Goal: Task Accomplishment & Management: Manage account settings

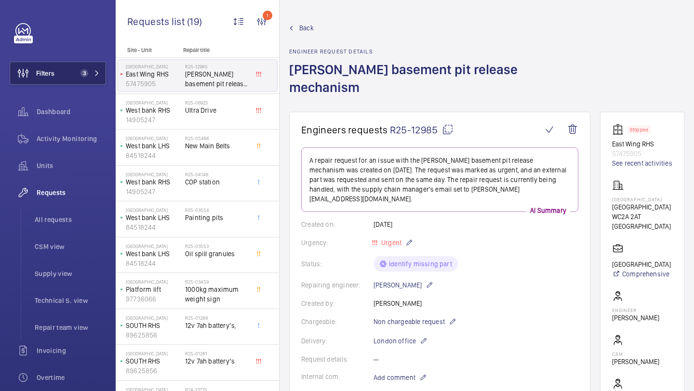
click at [101, 64] on button "Filters 3" at bounding box center [58, 73] width 96 height 23
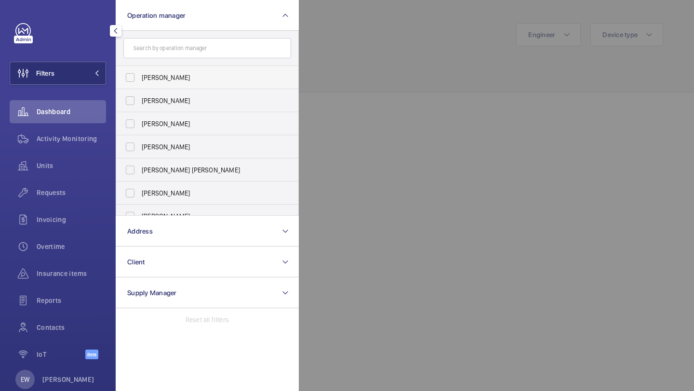
click at [156, 69] on label "[PERSON_NAME]" at bounding box center [200, 77] width 168 height 23
click at [140, 69] on input "[PERSON_NAME]" at bounding box center [129, 77] width 19 height 19
checkbox input "true"
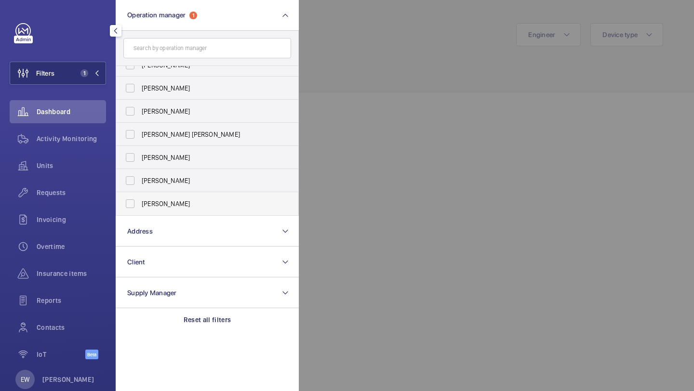
click at [158, 203] on span "[PERSON_NAME]" at bounding box center [208, 204] width 133 height 10
click at [140, 203] on input "[PERSON_NAME]" at bounding box center [129, 203] width 19 height 19
checkbox input "true"
click at [68, 166] on span "Units" at bounding box center [71, 166] width 69 height 10
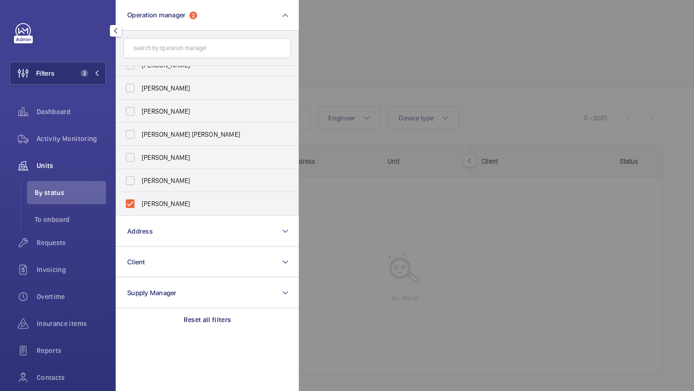
click at [354, 93] on div at bounding box center [646, 195] width 694 height 391
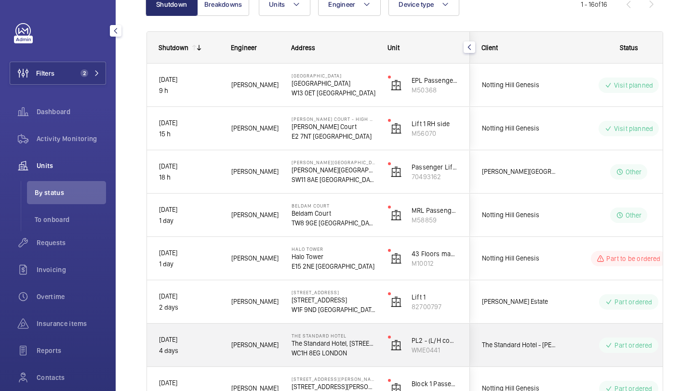
scroll to position [159, 0]
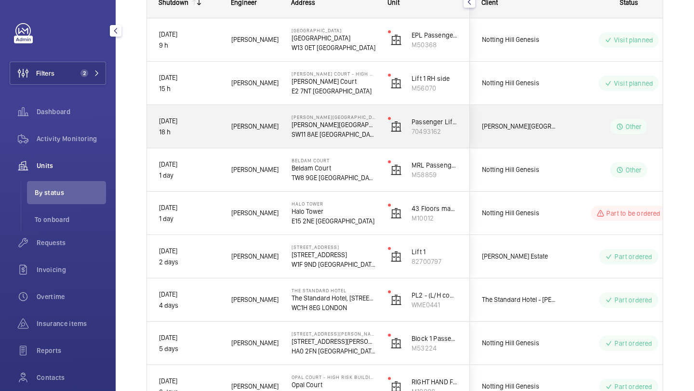
click at [549, 130] on span "Pestana Chelsea Bridge Hotel" at bounding box center [519, 126] width 74 height 11
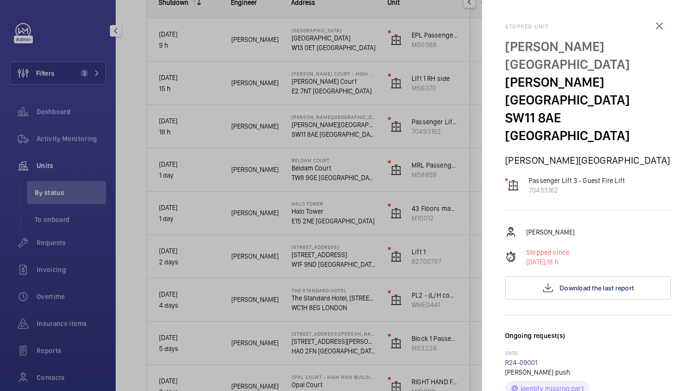
scroll to position [360, 0]
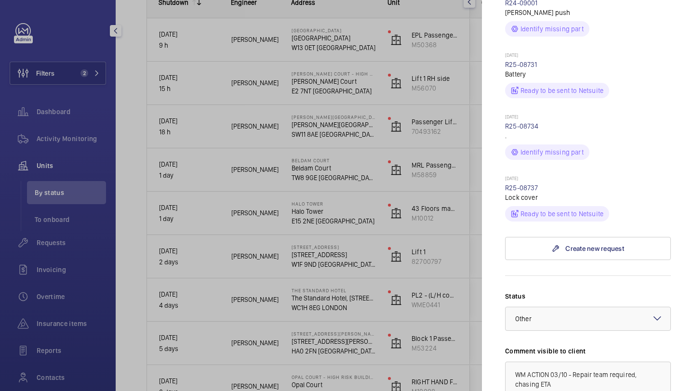
click at [468, 182] on div at bounding box center [347, 195] width 694 height 391
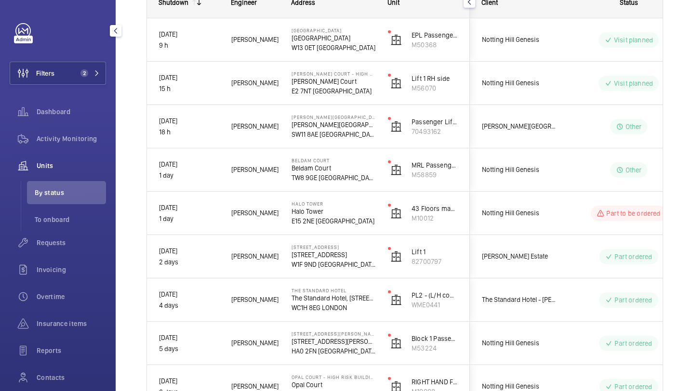
scroll to position [0, 0]
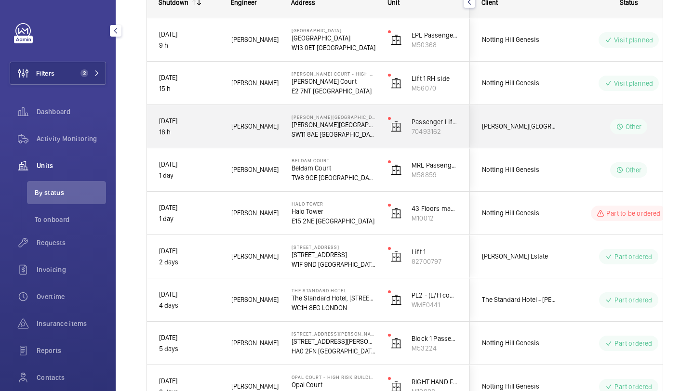
click at [536, 96] on div "Notting Hill Genesis" at bounding box center [513, 83] width 86 height 30
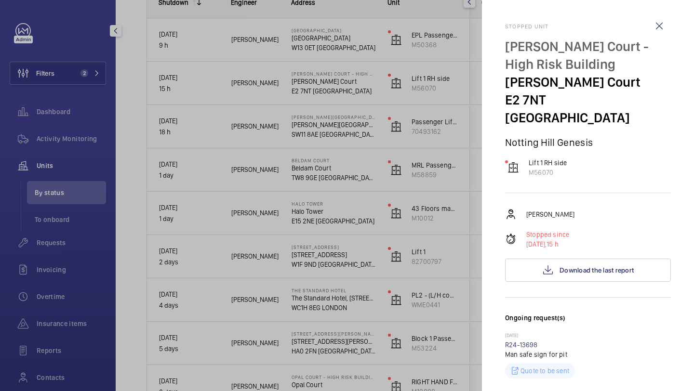
scroll to position [465, 0]
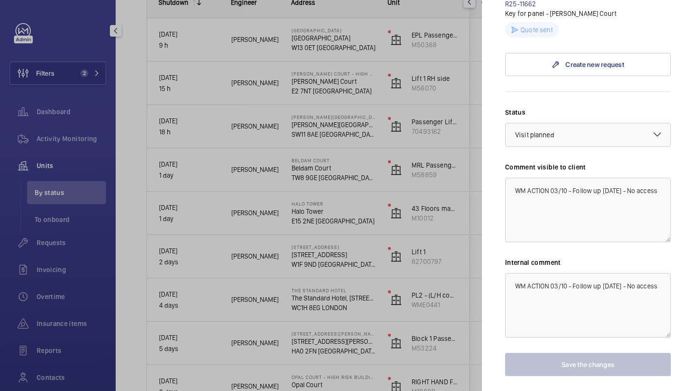
click at [466, 93] on div at bounding box center [347, 195] width 694 height 391
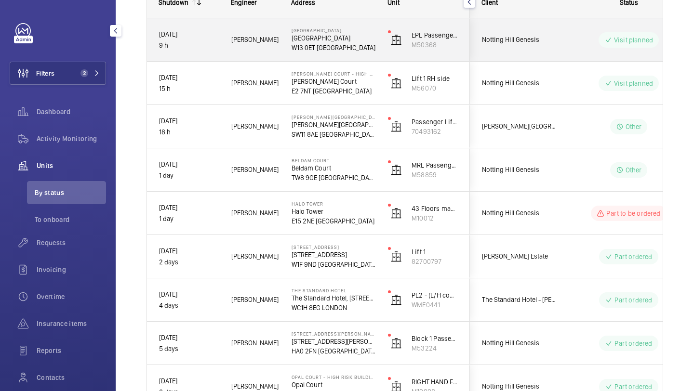
click at [546, 40] on span "Notting Hill Genesis" at bounding box center [519, 39] width 74 height 11
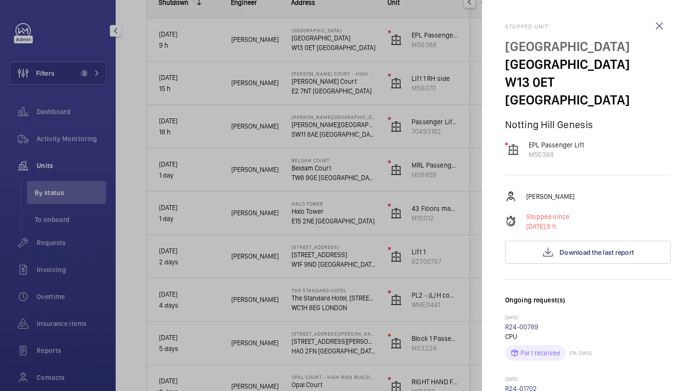
scroll to position [307, 0]
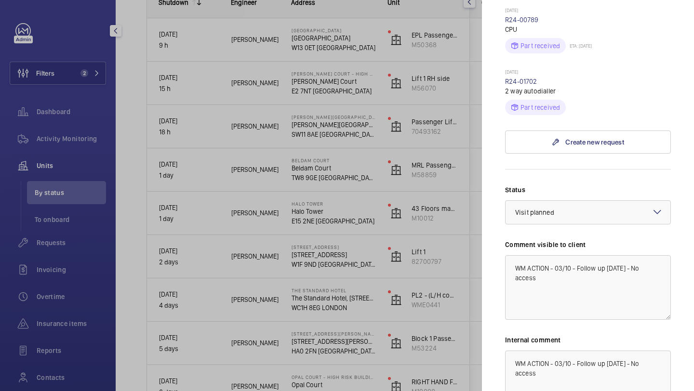
click at [442, 118] on div at bounding box center [347, 195] width 694 height 391
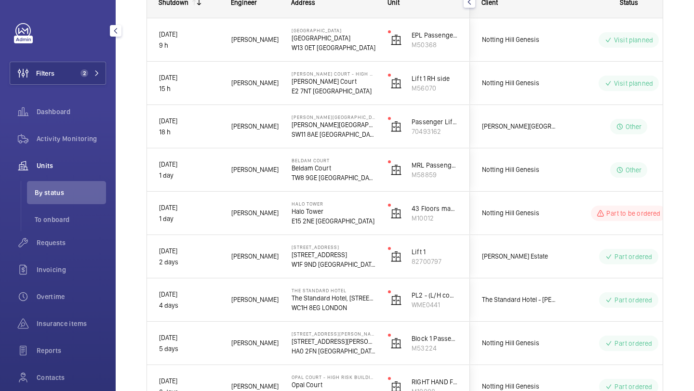
scroll to position [0, 0]
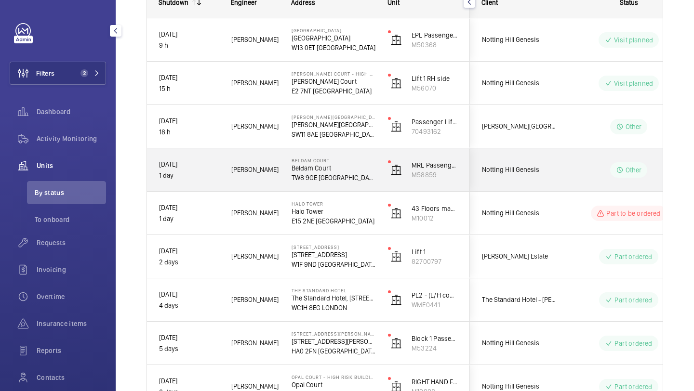
click at [539, 167] on span "Notting Hill Genesis" at bounding box center [519, 169] width 74 height 11
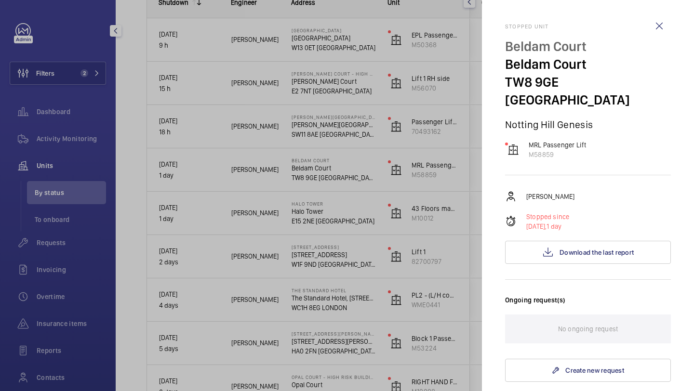
scroll to position [315, 0]
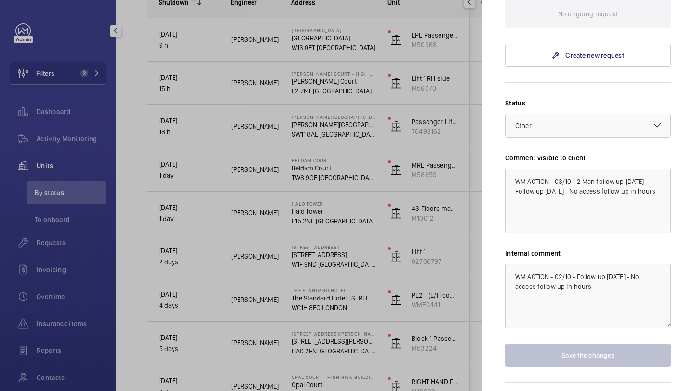
click at [458, 197] on div at bounding box center [347, 195] width 694 height 391
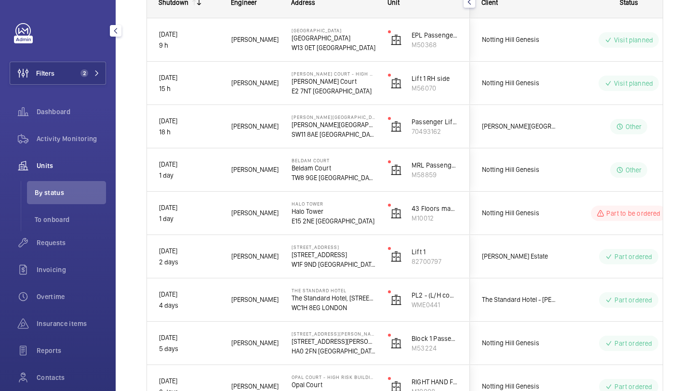
scroll to position [0, 0]
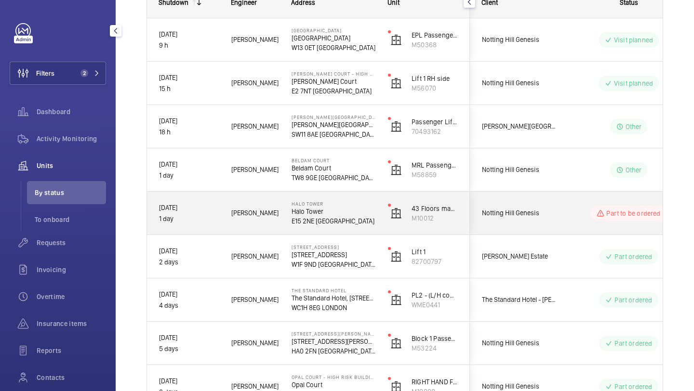
click at [525, 218] on span "Notting Hill Genesis" at bounding box center [519, 213] width 74 height 11
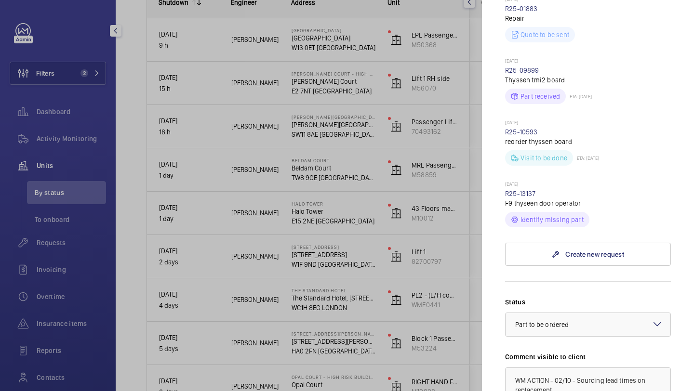
scroll to position [530, 0]
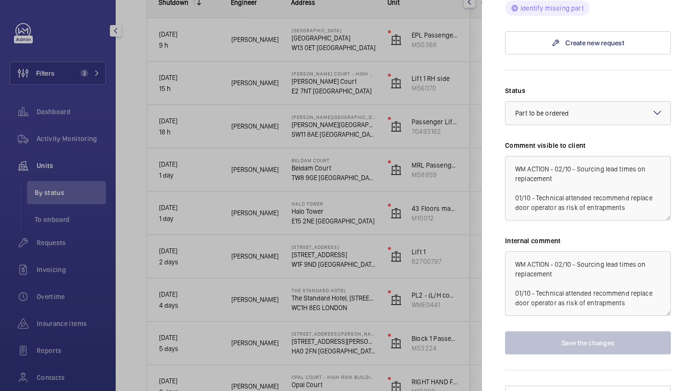
click at [468, 225] on div at bounding box center [347, 195] width 694 height 391
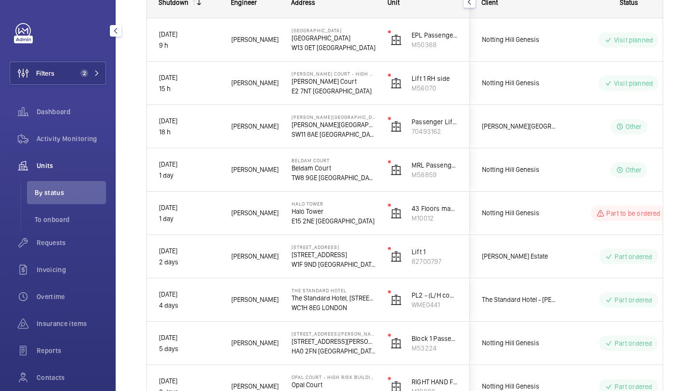
scroll to position [0, 0]
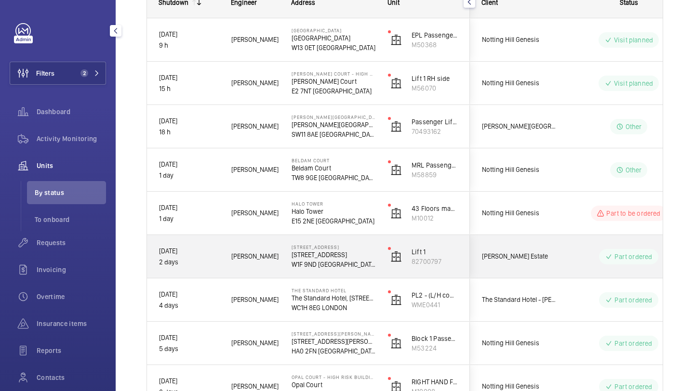
click at [508, 278] on div "Sir Richard Sutton Estate" at bounding box center [513, 256] width 87 height 43
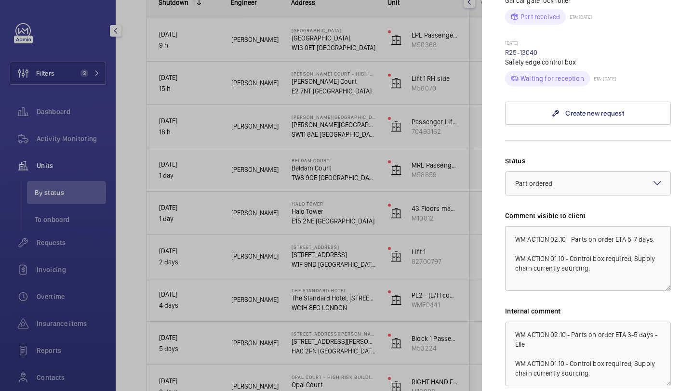
scroll to position [407, 0]
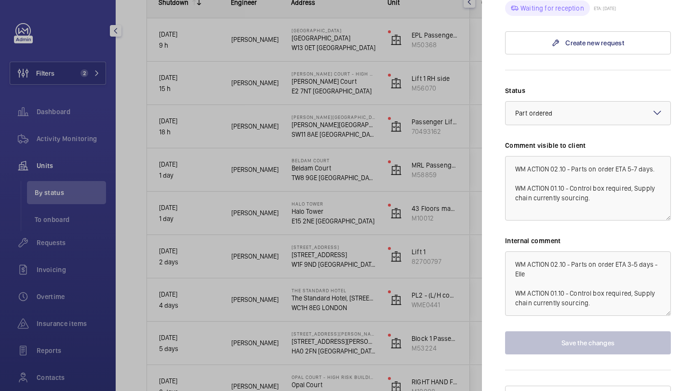
click at [393, 269] on div at bounding box center [347, 195] width 694 height 391
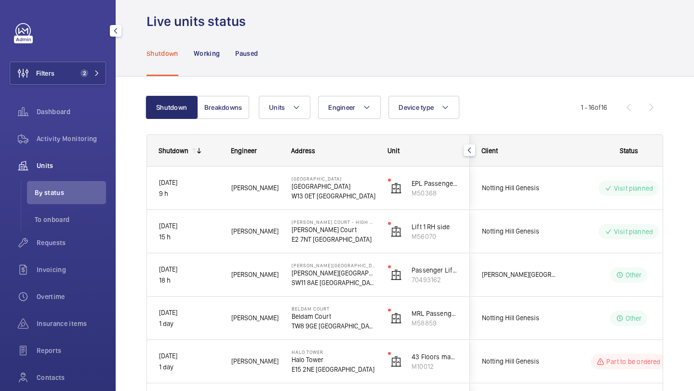
scroll to position [0, 0]
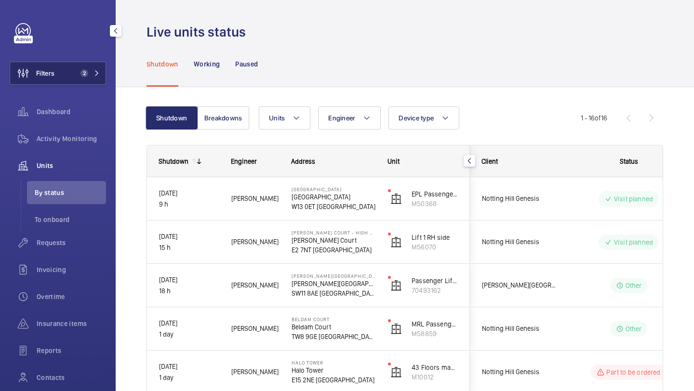
click at [72, 74] on button "Filters 2" at bounding box center [58, 73] width 96 height 23
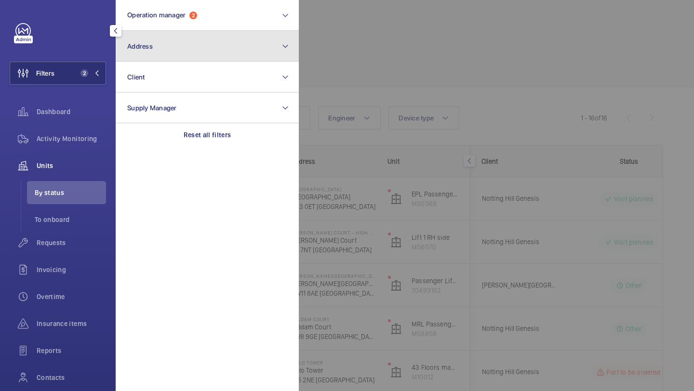
click at [205, 45] on button "Address" at bounding box center [207, 46] width 183 height 31
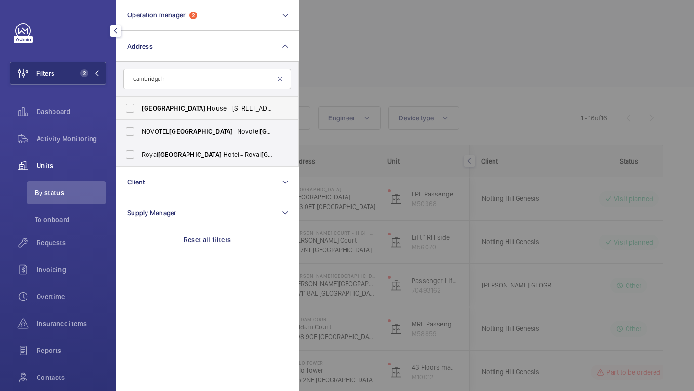
type input "cambridge h"
click at [200, 104] on span "Cambridge H ouse - 16 Wellesley Rd, CROYDON CR0" at bounding box center [208, 109] width 133 height 10
click at [140, 104] on input "Cambridge H ouse - 16 Wellesley Rd, CROYDON CR0" at bounding box center [129, 108] width 19 height 19
checkbox input "true"
click at [349, 76] on div at bounding box center [646, 195] width 694 height 391
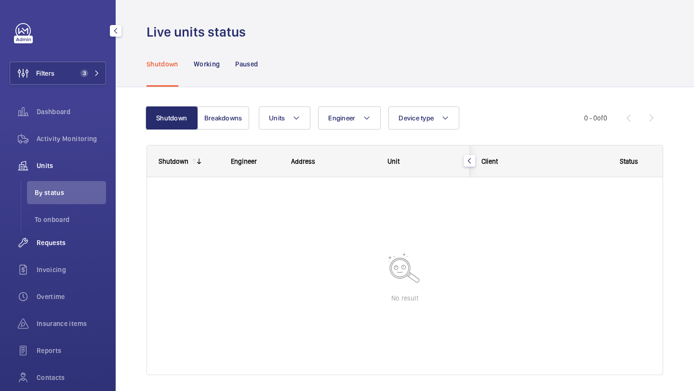
click at [70, 243] on span "Requests" at bounding box center [71, 243] width 69 height 10
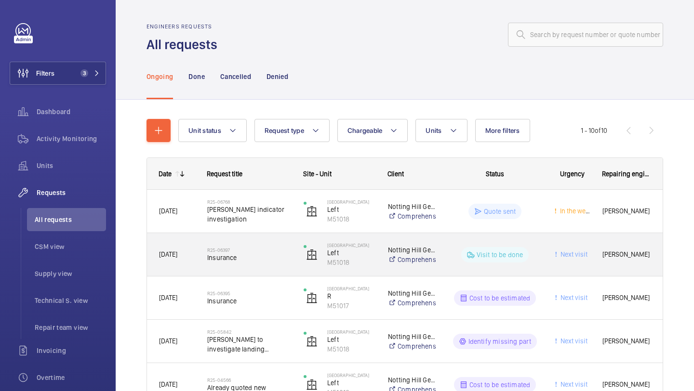
click at [271, 242] on div "R25-06397 Insurance" at bounding box center [249, 255] width 84 height 28
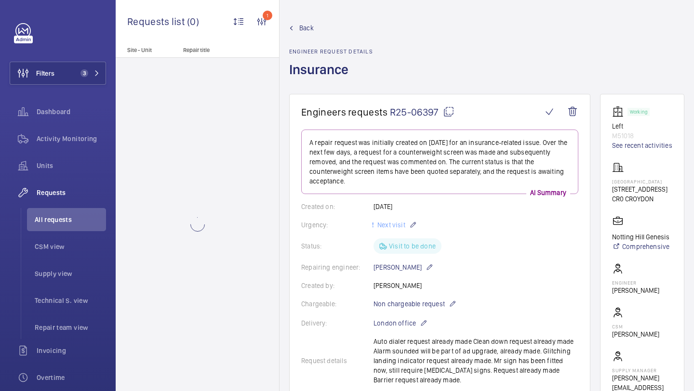
scroll to position [232, 0]
